Goal: Information Seeking & Learning: Understand process/instructions

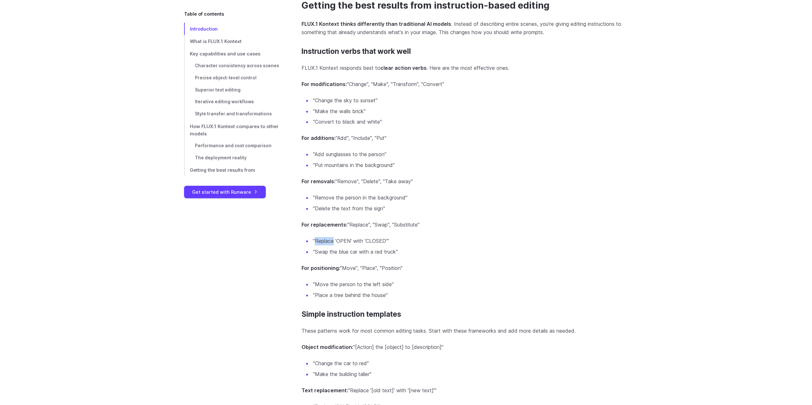
drag, startPoint x: 314, startPoint y: 237, endPoint x: 333, endPoint y: 235, distance: 19.0
click at [333, 237] on li ""Replace 'OPEN' with 'CLOSED'"" at bounding box center [470, 241] width 316 height 8
drag, startPoint x: 334, startPoint y: 95, endPoint x: 316, endPoint y: 95, distance: 17.5
click at [316, 97] on li ""Change the sky to sunset"" at bounding box center [470, 101] width 316 height 8
copy li "Change"
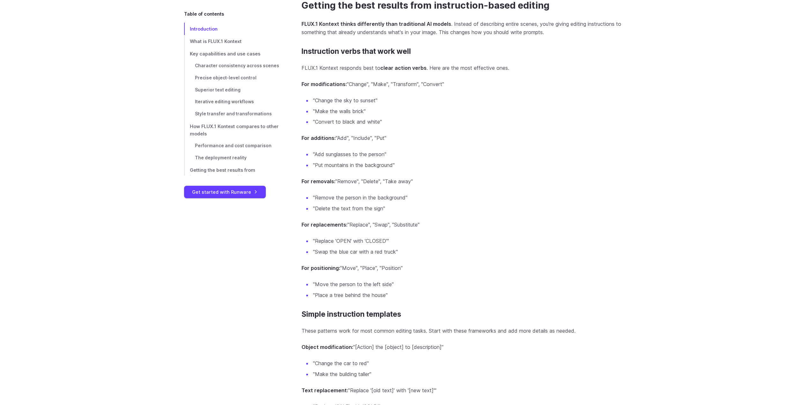
click at [480, 194] on li ""Remove the person in the background"" at bounding box center [470, 198] width 316 height 8
drag, startPoint x: 315, startPoint y: 117, endPoint x: 334, endPoint y: 116, distance: 18.5
click at [334, 118] on li ""Convert to black and white"" at bounding box center [470, 122] width 316 height 8
copy li "Convert"
drag, startPoint x: 315, startPoint y: 237, endPoint x: 333, endPoint y: 236, distance: 17.6
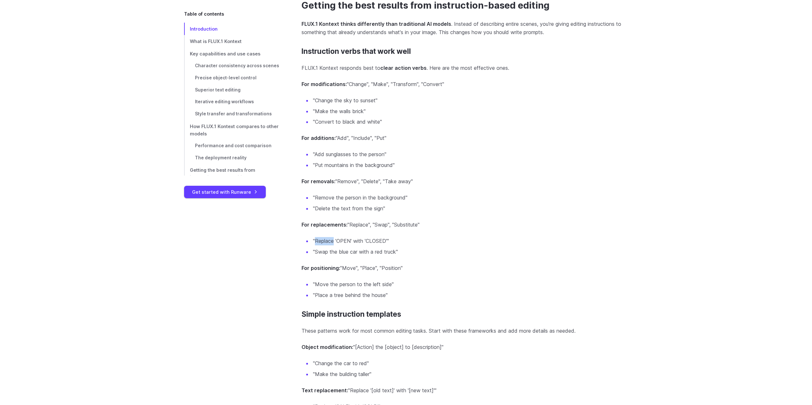
click at [333, 237] on li ""Replace 'OPEN' with 'CLOSED'"" at bounding box center [470, 241] width 316 height 8
copy li "Replace"
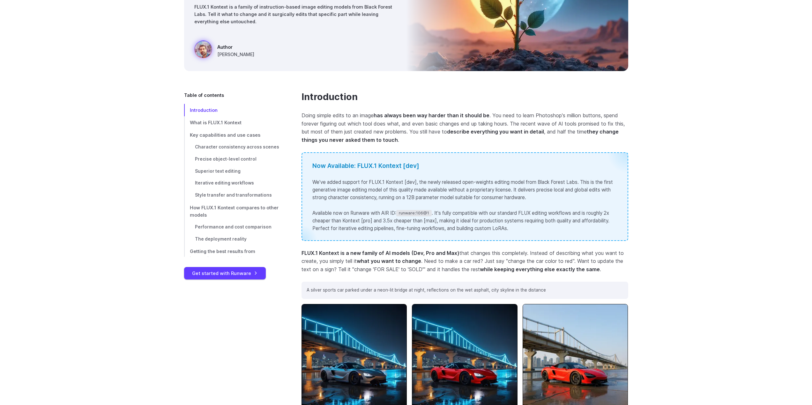
scroll to position [78, 0]
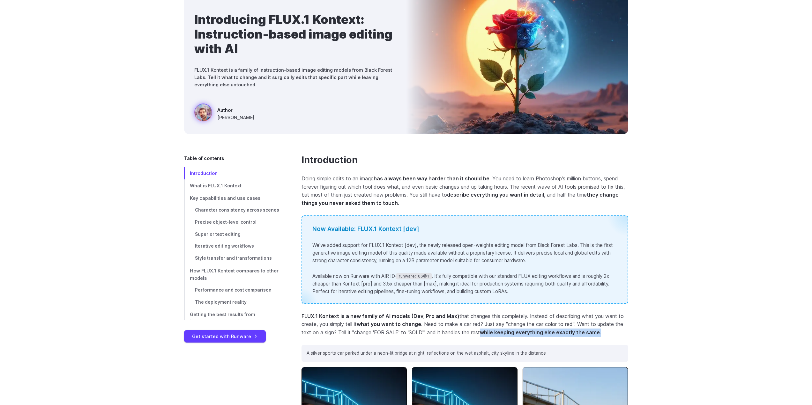
drag, startPoint x: 482, startPoint y: 332, endPoint x: 603, endPoint y: 333, distance: 120.3
click at [603, 333] on p "FLUX.1 Kontext is a new family of AI models (Dev, Pro and Max) that changes thi…" at bounding box center [464, 325] width 327 height 25
copy p "while keeping everything else exactly the same ."
